Goal: Information Seeking & Learning: Understand process/instructions

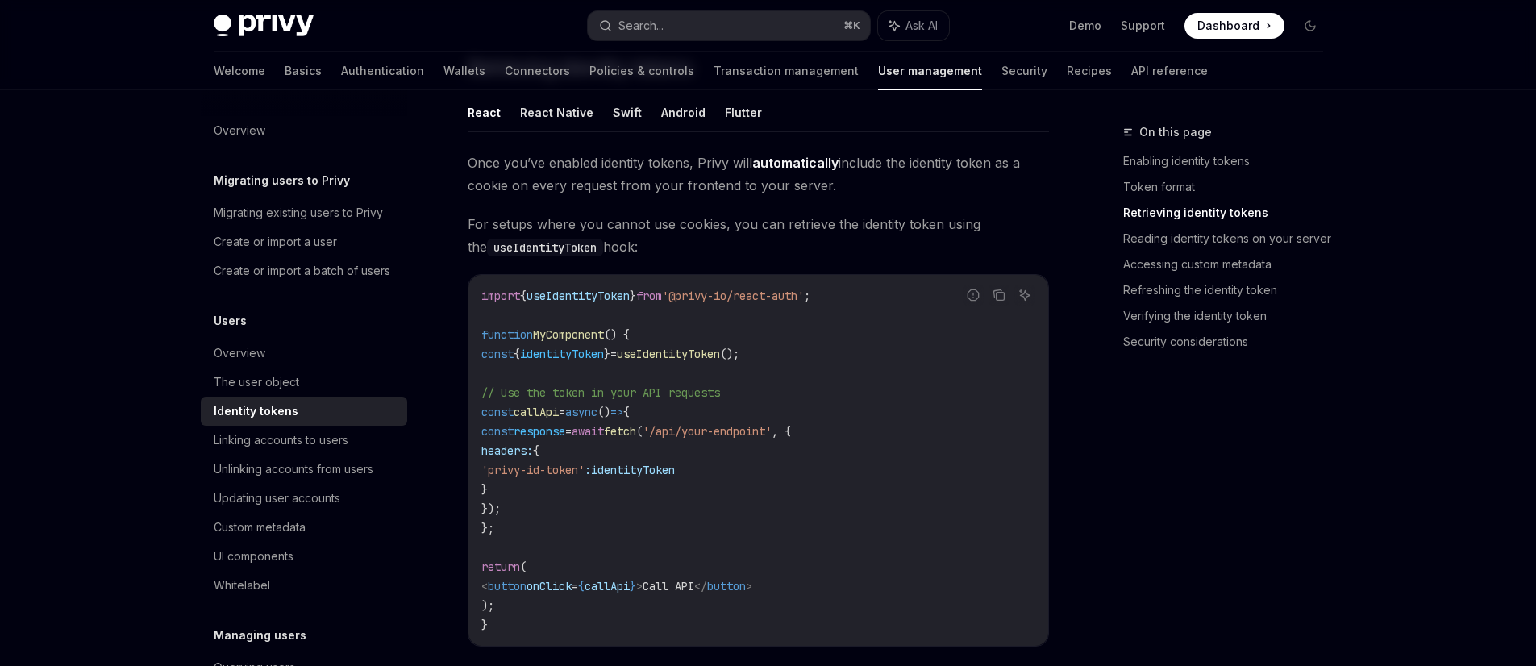
scroll to position [1517, 0]
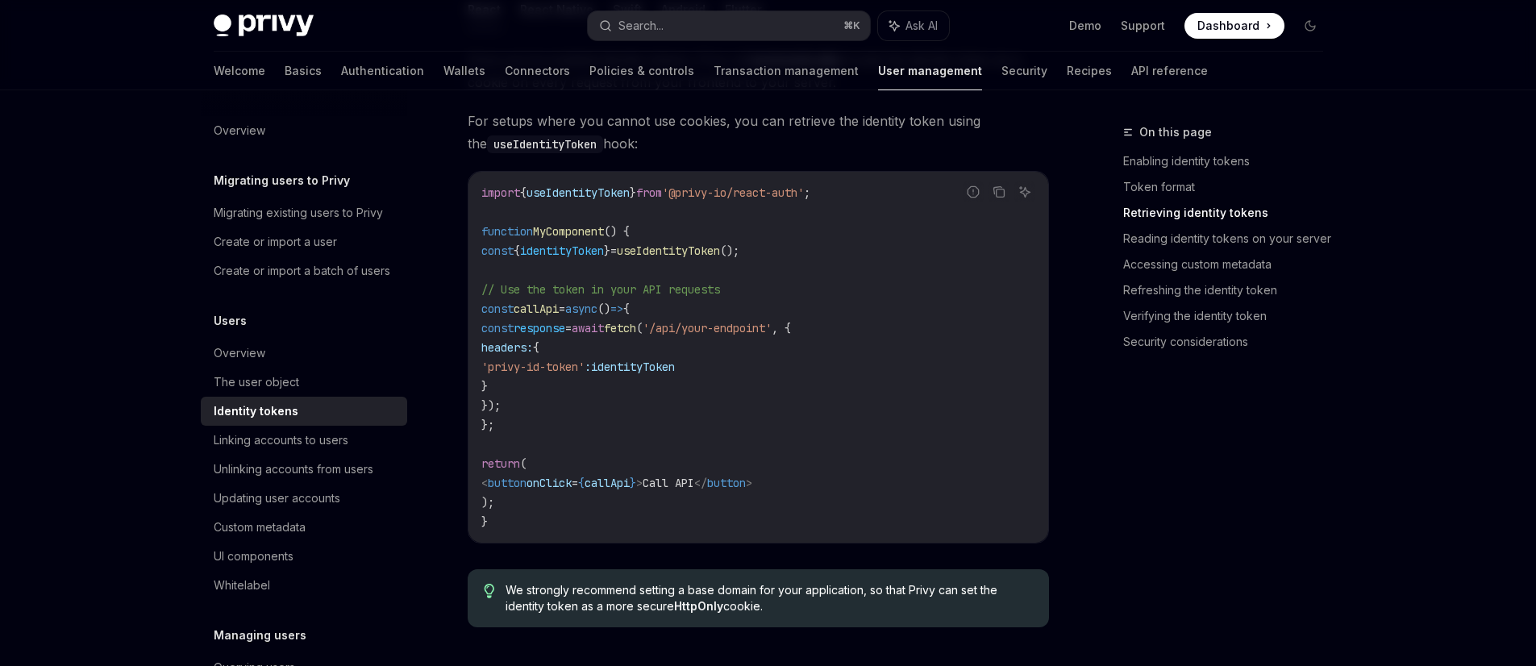
click at [720, 254] on span "useIdentityToken" at bounding box center [668, 251] width 103 height 15
click at [797, 196] on span "'@privy-io/react-auth'" at bounding box center [733, 192] width 142 height 15
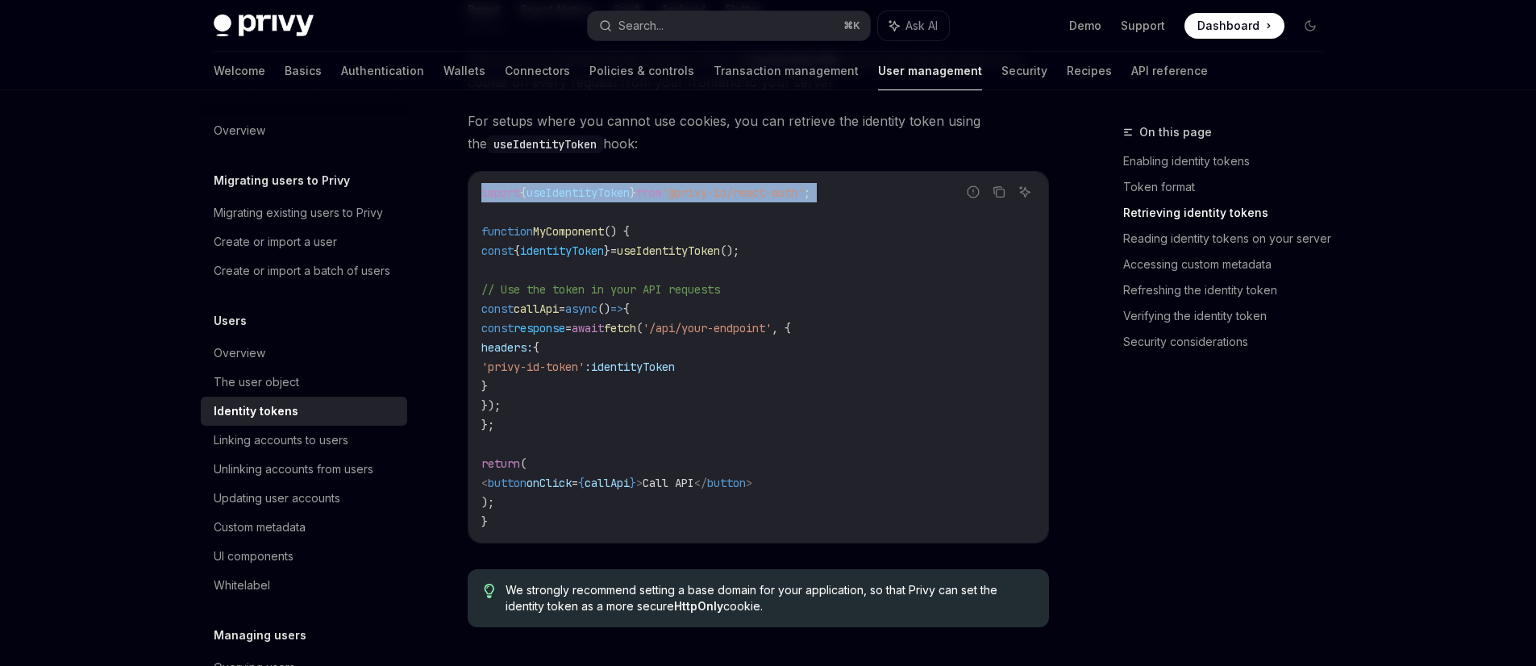
click at [797, 196] on span "'@privy-io/react-auth'" at bounding box center [733, 192] width 142 height 15
copy code "import { useIdentityToken } from '@privy-io/react-auth' ;"
click at [585, 253] on span "identityToken" at bounding box center [562, 251] width 84 height 15
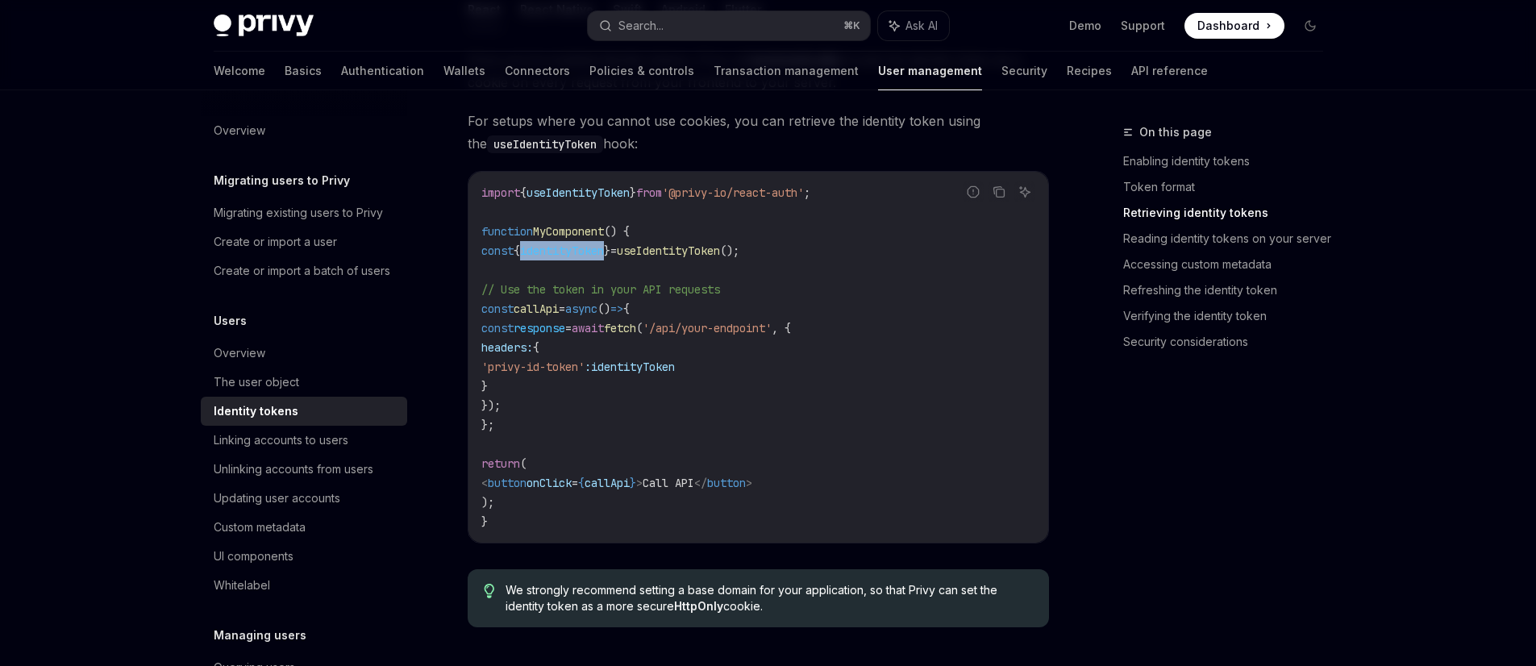
click at [585, 253] on span "identityToken" at bounding box center [562, 251] width 84 height 15
copy code "const { identityToken } = useIdentityToken ();"
